Goal: Complete application form: Complete application form

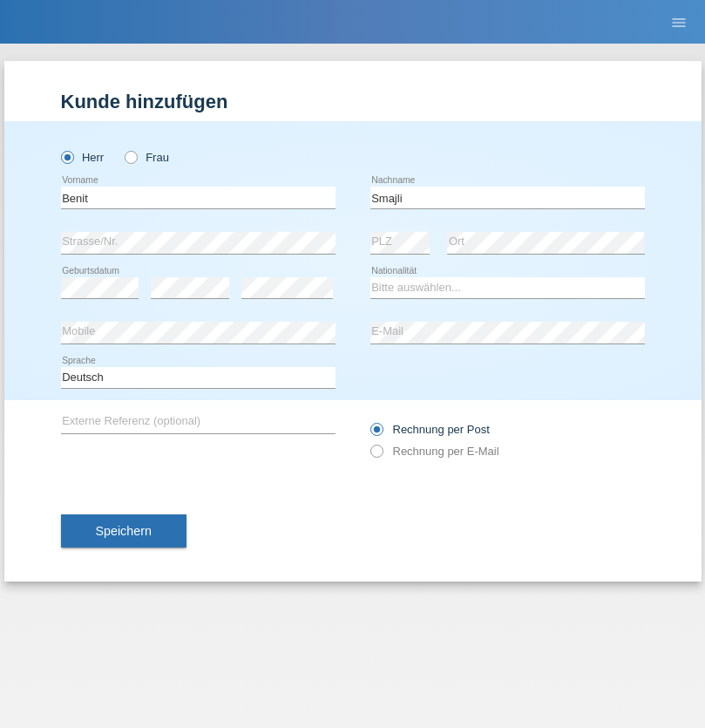
type input "Smajli"
select select "XK"
select select "C"
select select "02"
select select "11"
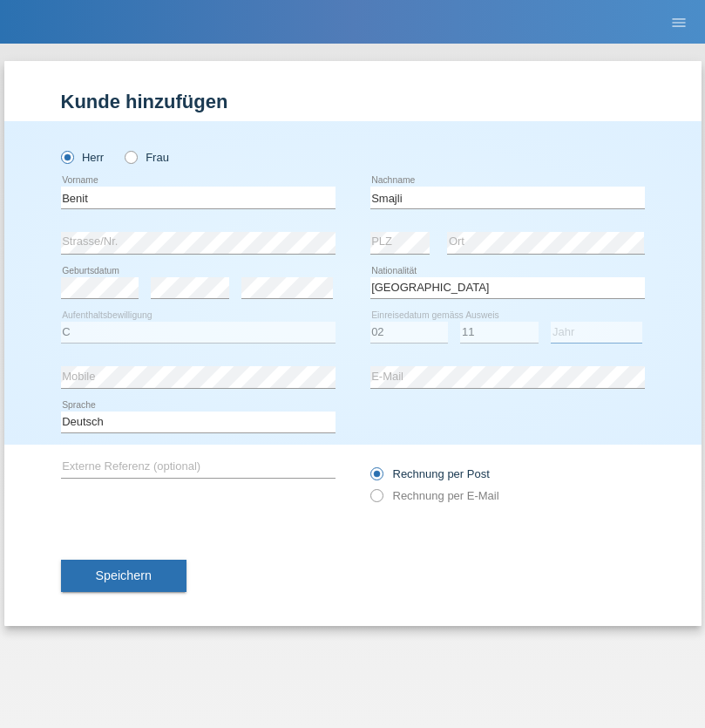
select select "2021"
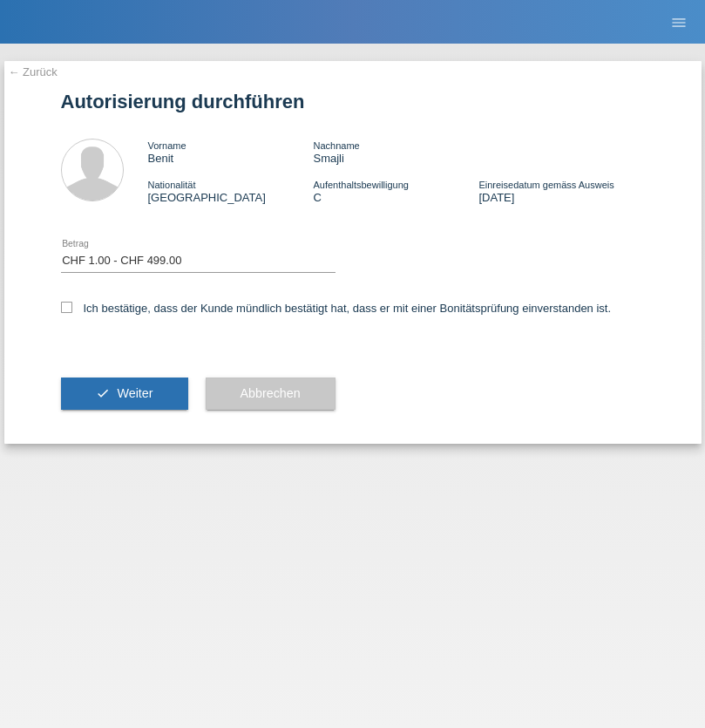
select select "1"
checkbox input "true"
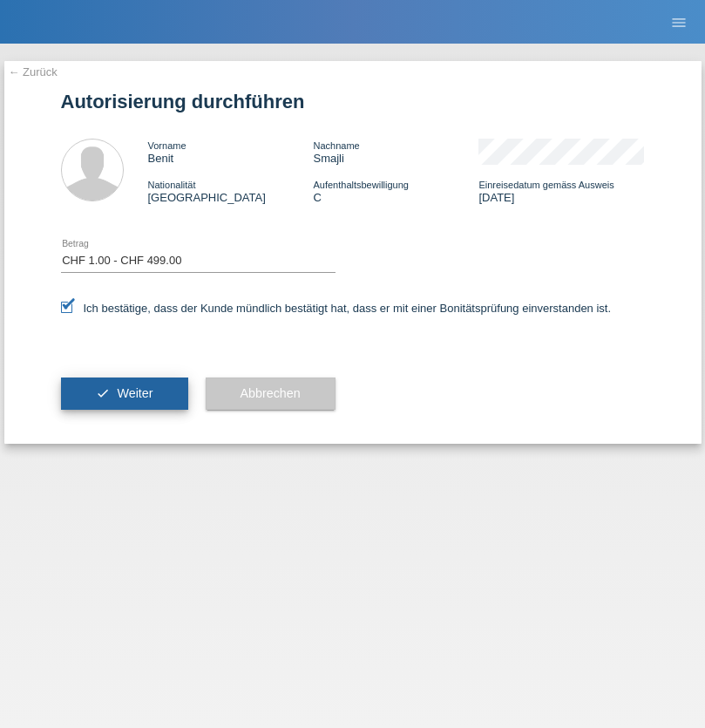
click at [124, 393] on span "Weiter" at bounding box center [135, 393] width 36 height 14
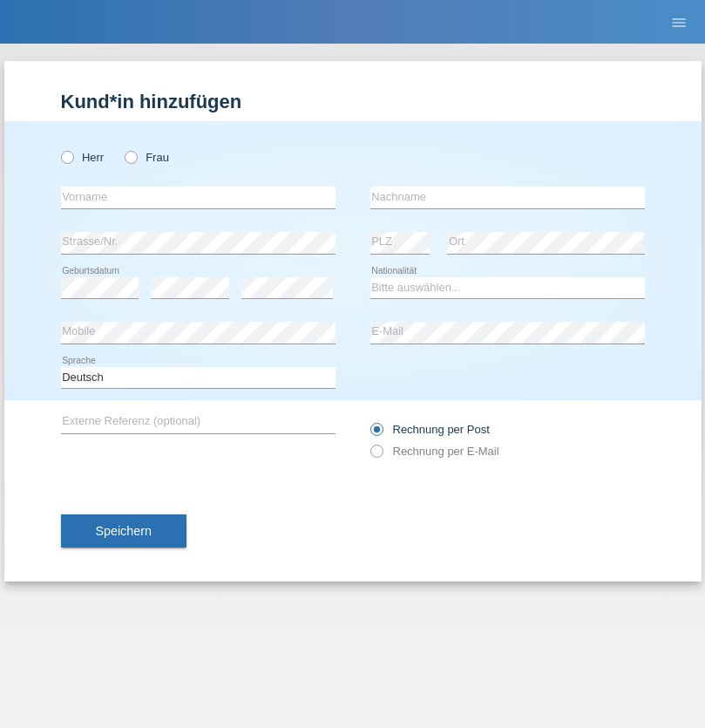
radio input "true"
click at [198, 197] on input "text" at bounding box center [198, 198] width 275 height 22
type input "Hagi"
click at [507, 197] on input "text" at bounding box center [508, 198] width 275 height 22
type input "Gheorghe"
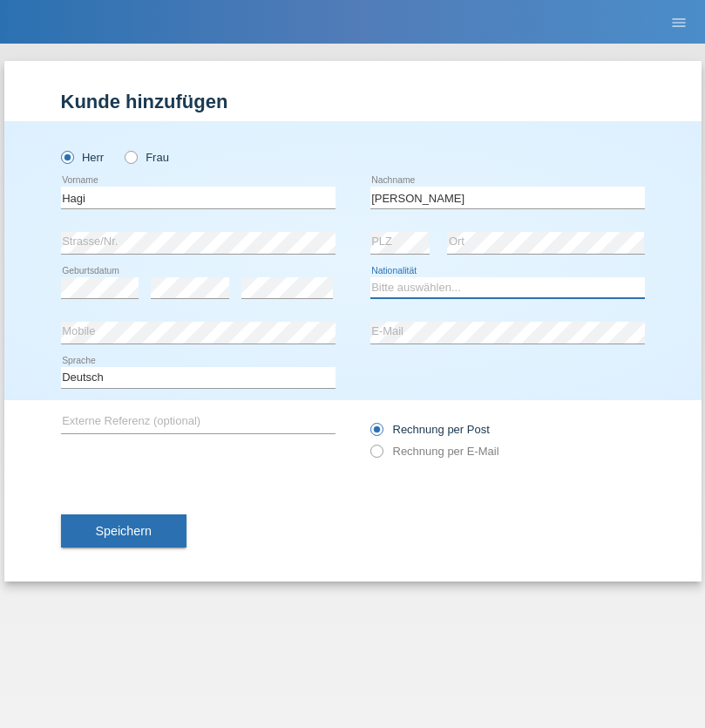
select select "OM"
select select "C"
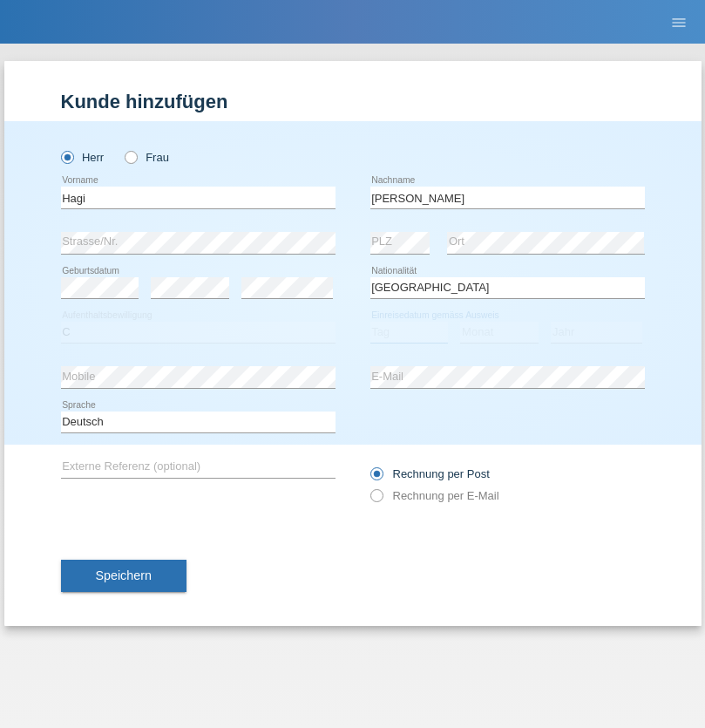
select select "16"
select select "03"
select select "2021"
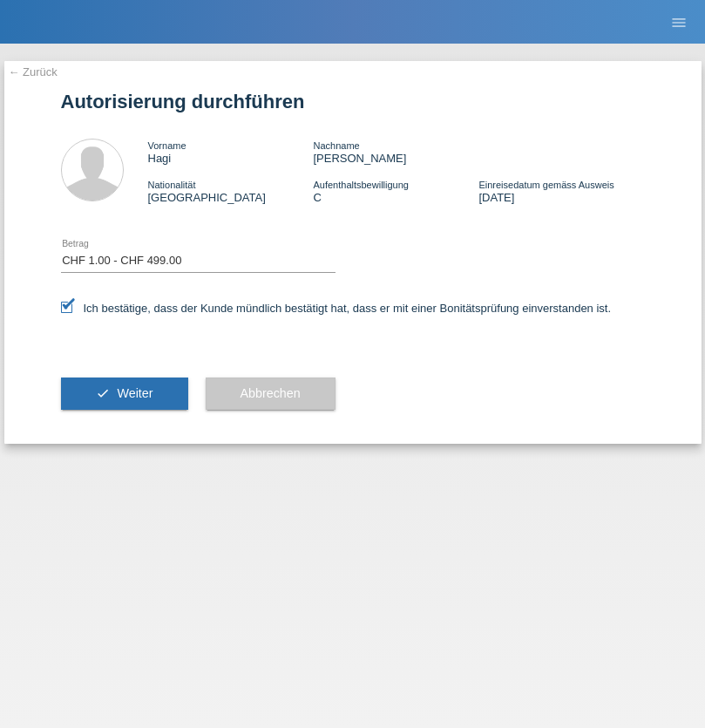
select select "1"
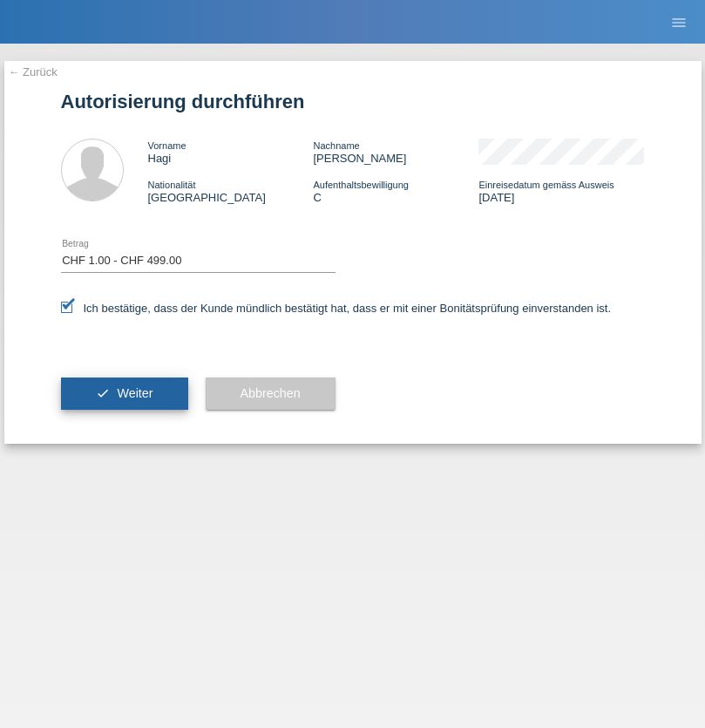
click at [124, 393] on span "Weiter" at bounding box center [135, 393] width 36 height 14
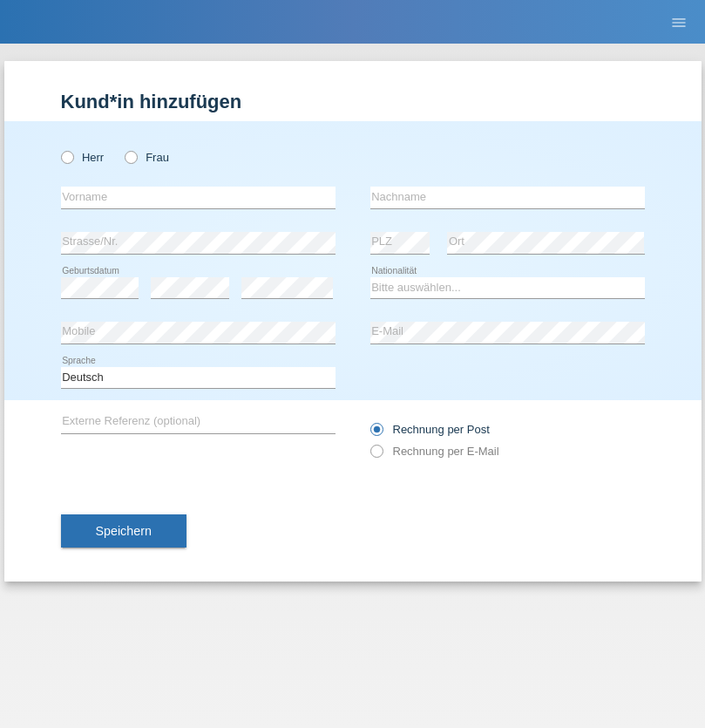
radio input "true"
click at [198, 197] on input "text" at bounding box center [198, 198] width 275 height 22
type input "Ignàc"
click at [507, 197] on input "text" at bounding box center [508, 198] width 275 height 22
type input "[PERSON_NAME]"
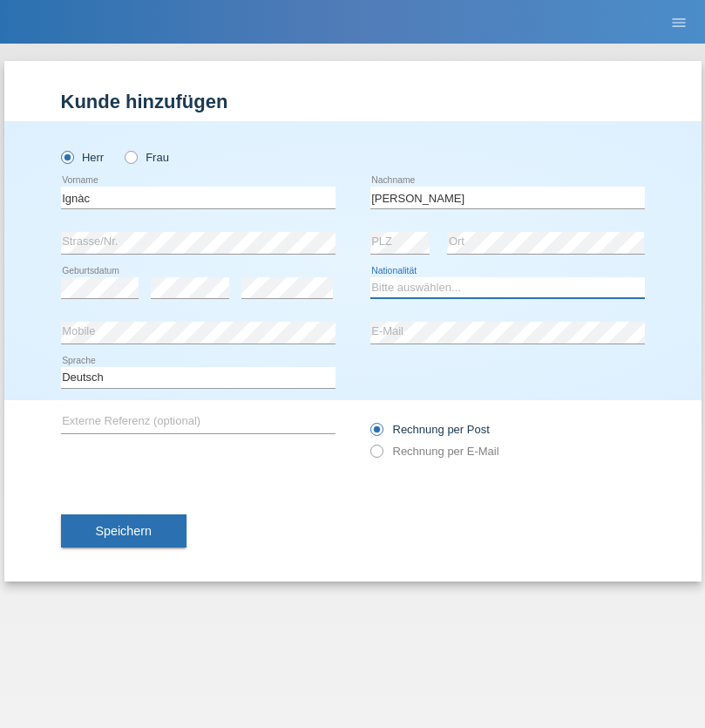
select select "HU"
select select "C"
select select "01"
select select "03"
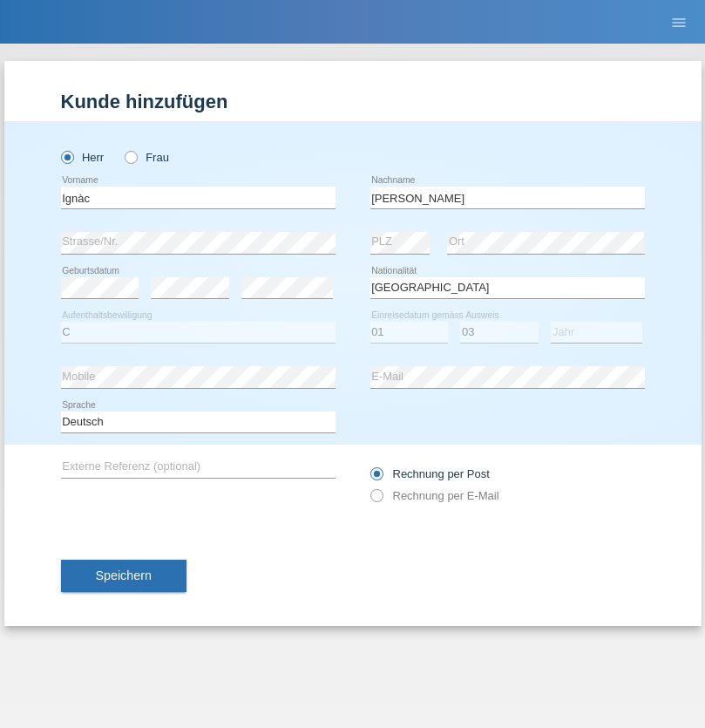
select select "2021"
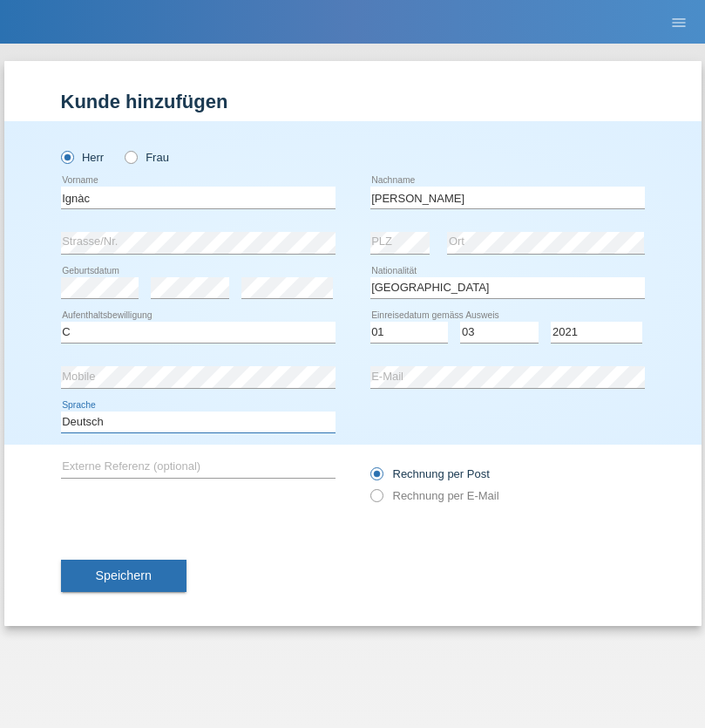
select select "en"
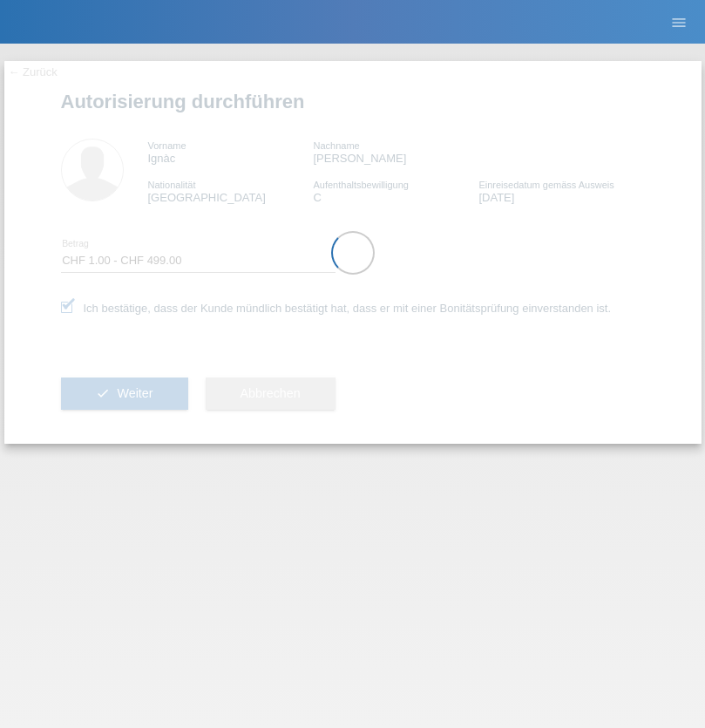
select select "1"
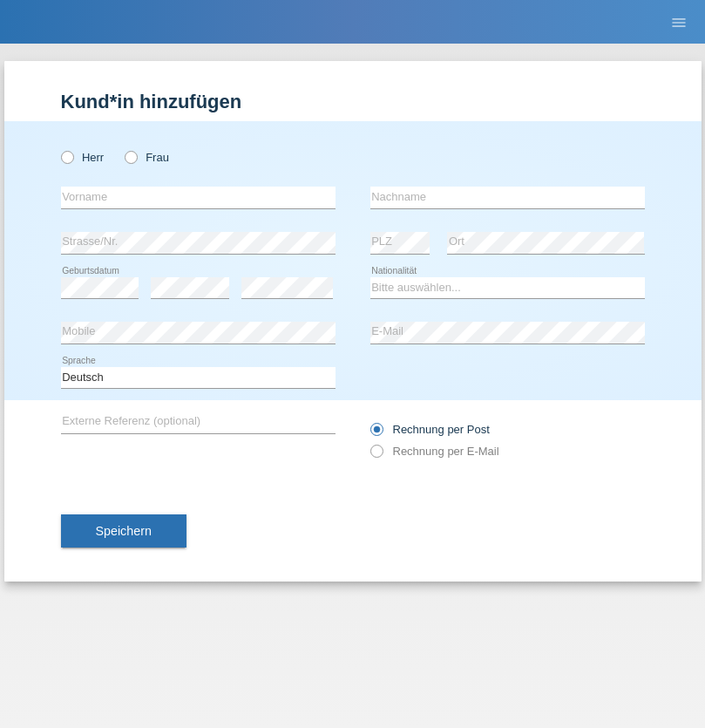
radio input "true"
click at [198, 197] on input "text" at bounding box center [198, 198] width 275 height 22
type input "[PERSON_NAME]"
click at [507, 197] on input "text" at bounding box center [508, 198] width 275 height 22
type input "Choucaa"
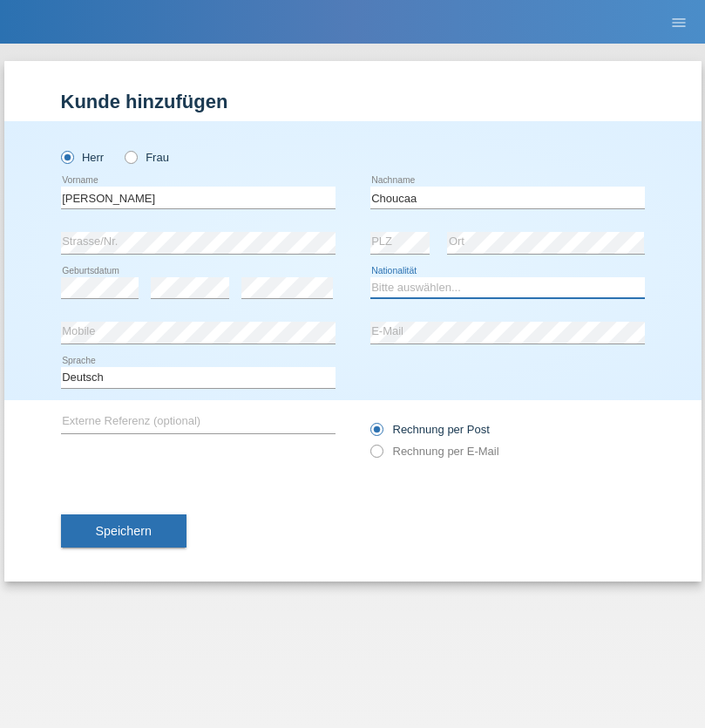
select select "SY"
select select "C"
select select "21"
select select "12"
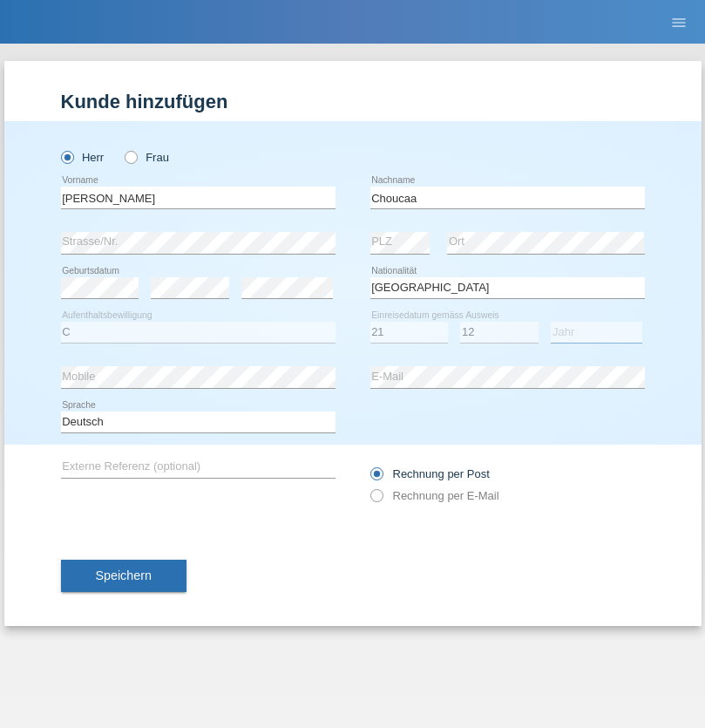
select select "2013"
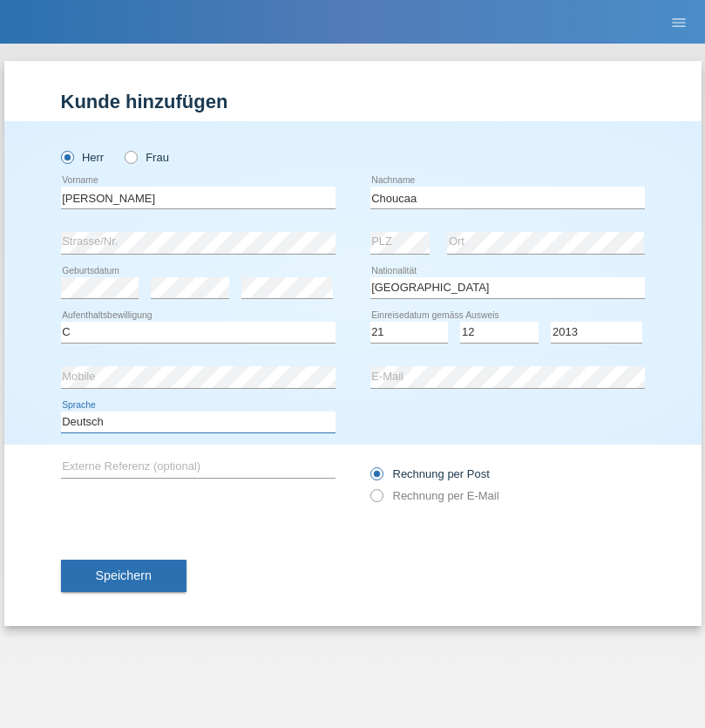
select select "en"
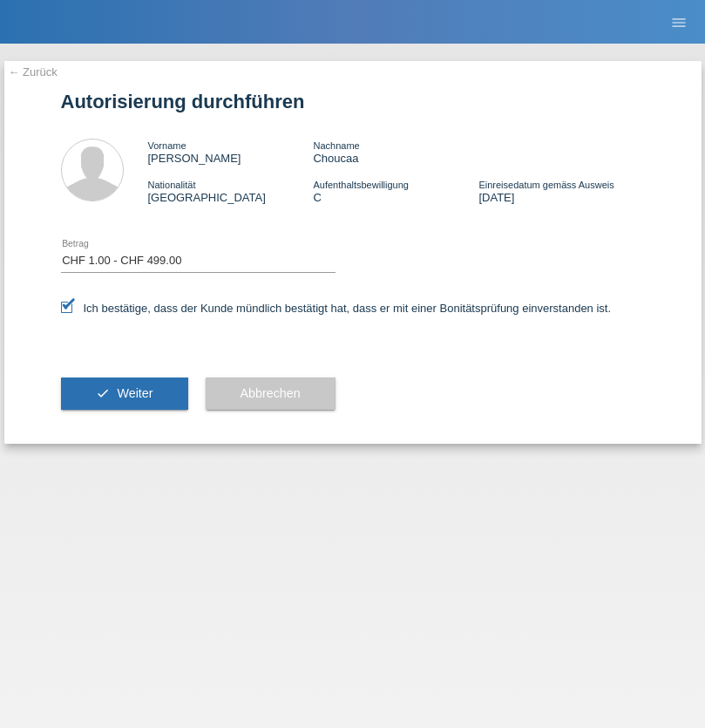
select select "1"
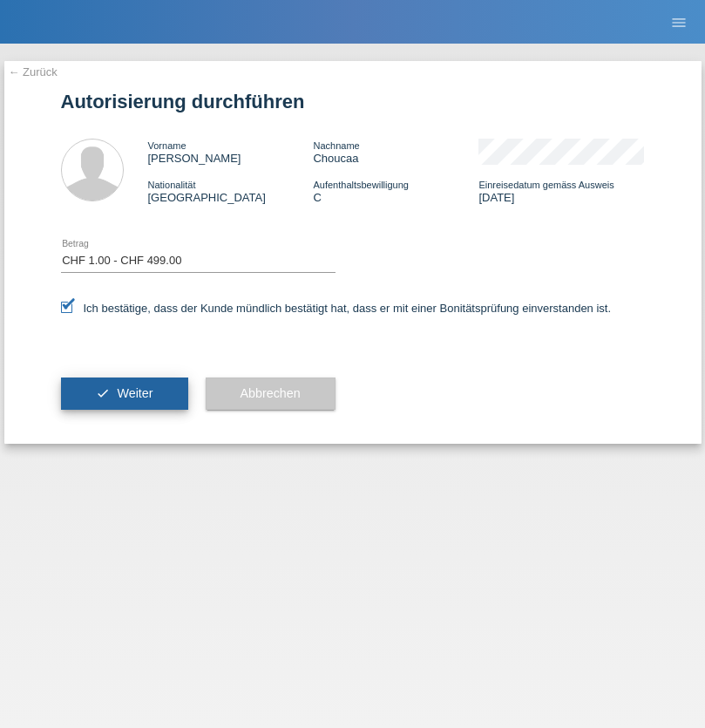
click at [124, 393] on span "Weiter" at bounding box center [135, 393] width 36 height 14
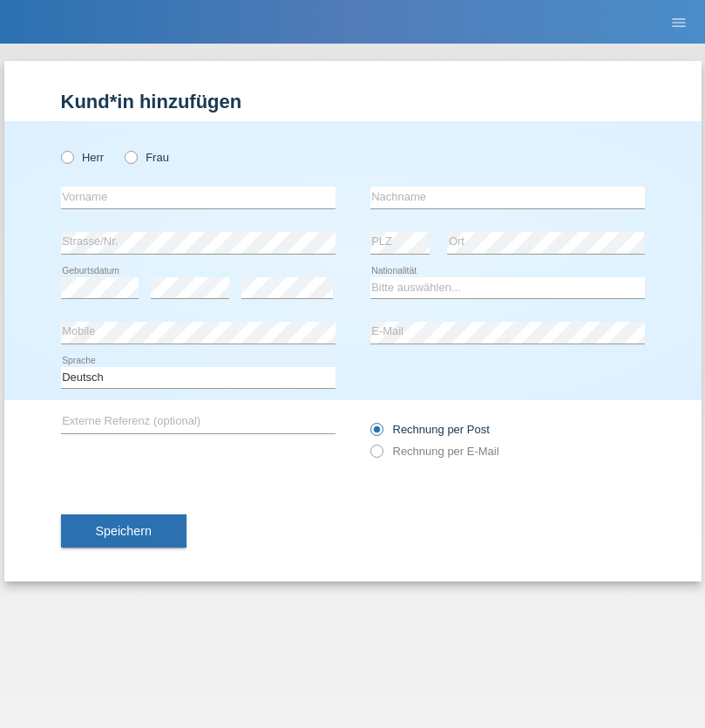
radio input "true"
click at [198, 197] on input "text" at bounding box center [198, 198] width 275 height 22
type input "Eva"
click at [507, 197] on input "text" at bounding box center [508, 198] width 275 height 22
type input "Ebner"
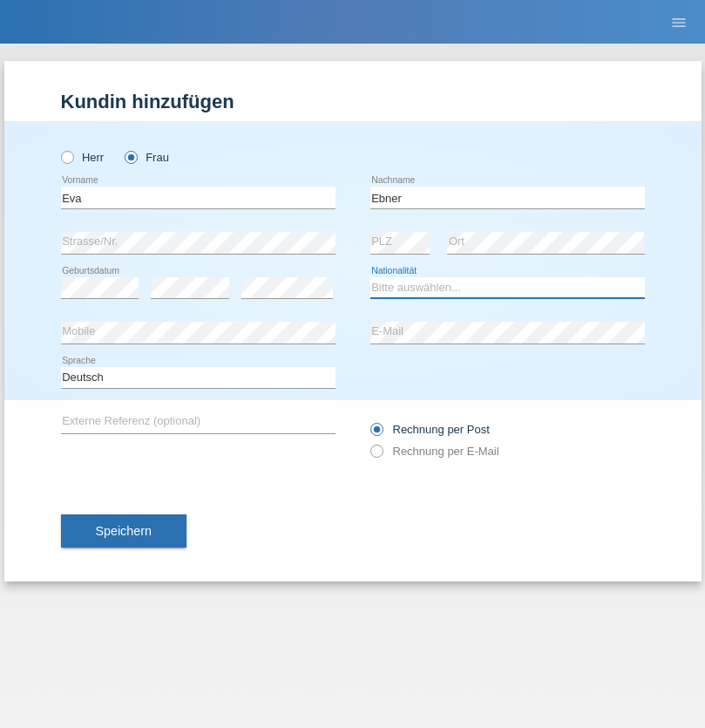
select select "AT"
select select "C"
select select "09"
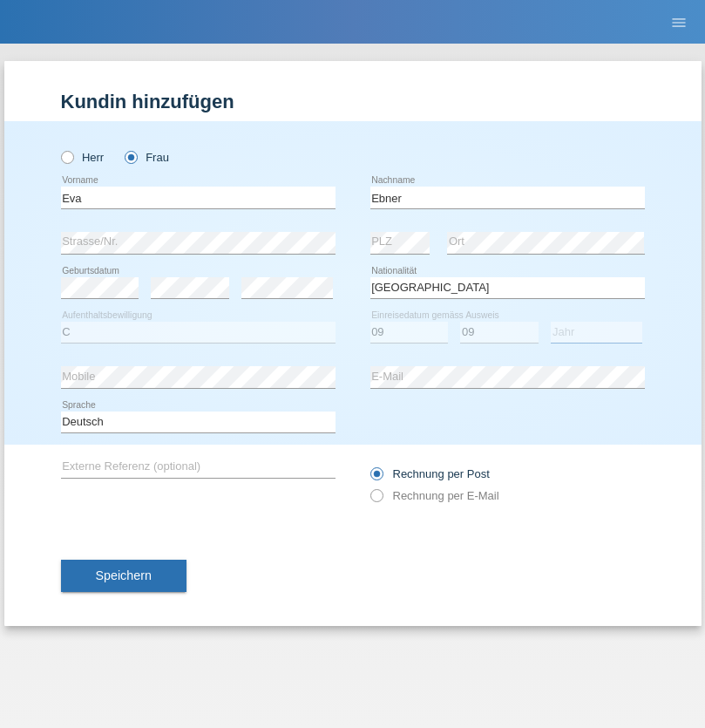
select select "2021"
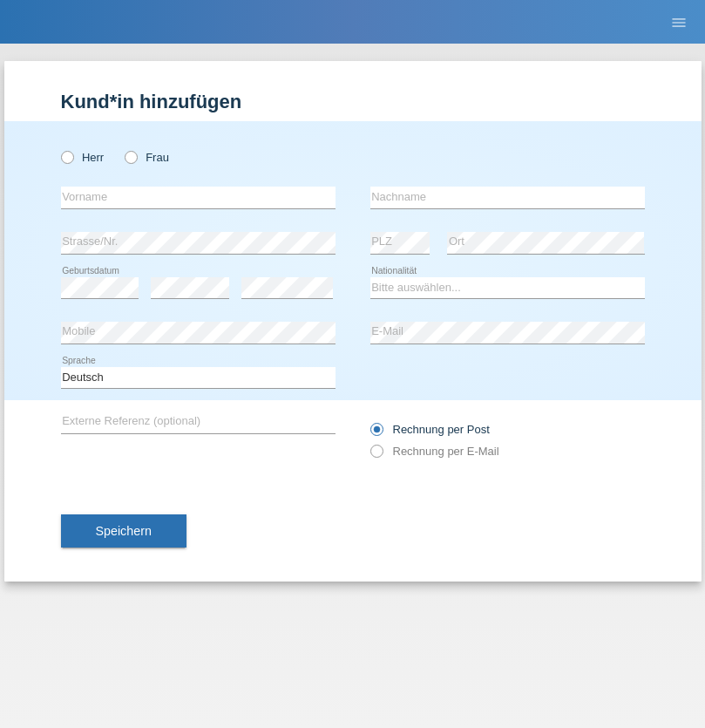
radio input "true"
click at [198, 197] on input "text" at bounding box center [198, 198] width 275 height 22
type input "[PERSON_NAME]"
click at [507, 197] on input "text" at bounding box center [508, 198] width 275 height 22
type input "Bierend"
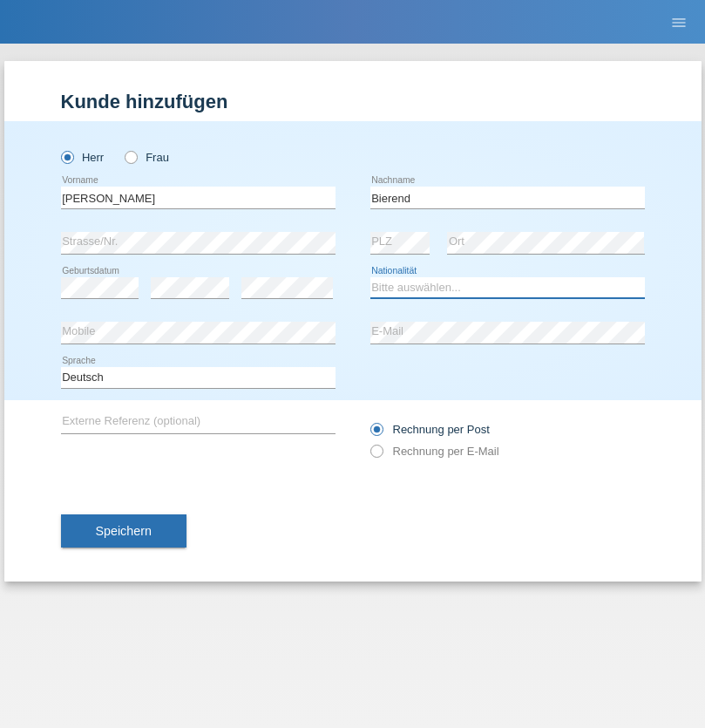
select select "DE"
select select "C"
select select "01"
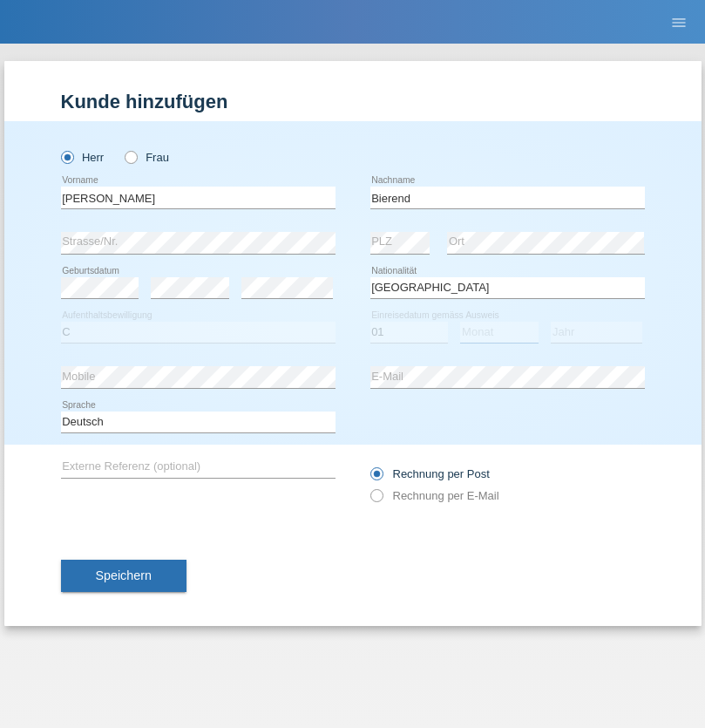
select select "10"
select select "2021"
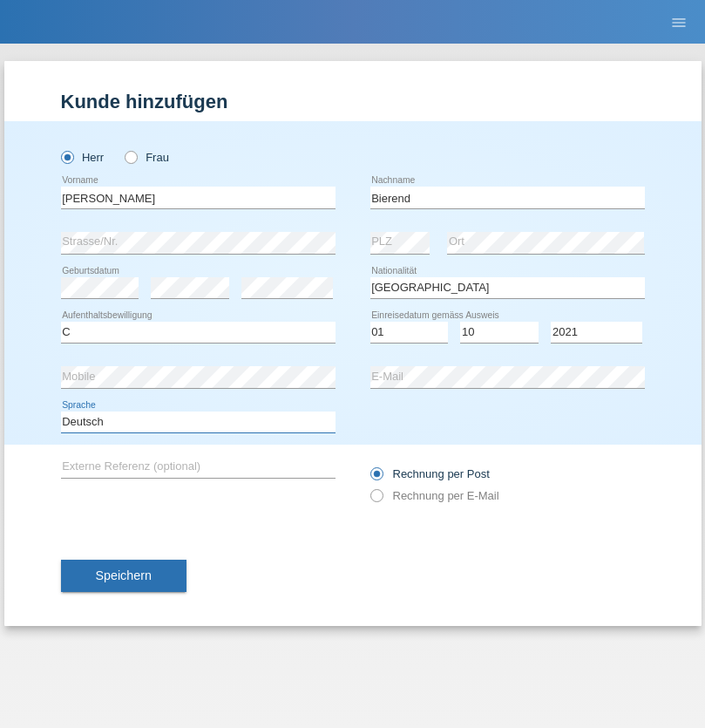
select select "en"
